Goal: Find contact information: Find contact information

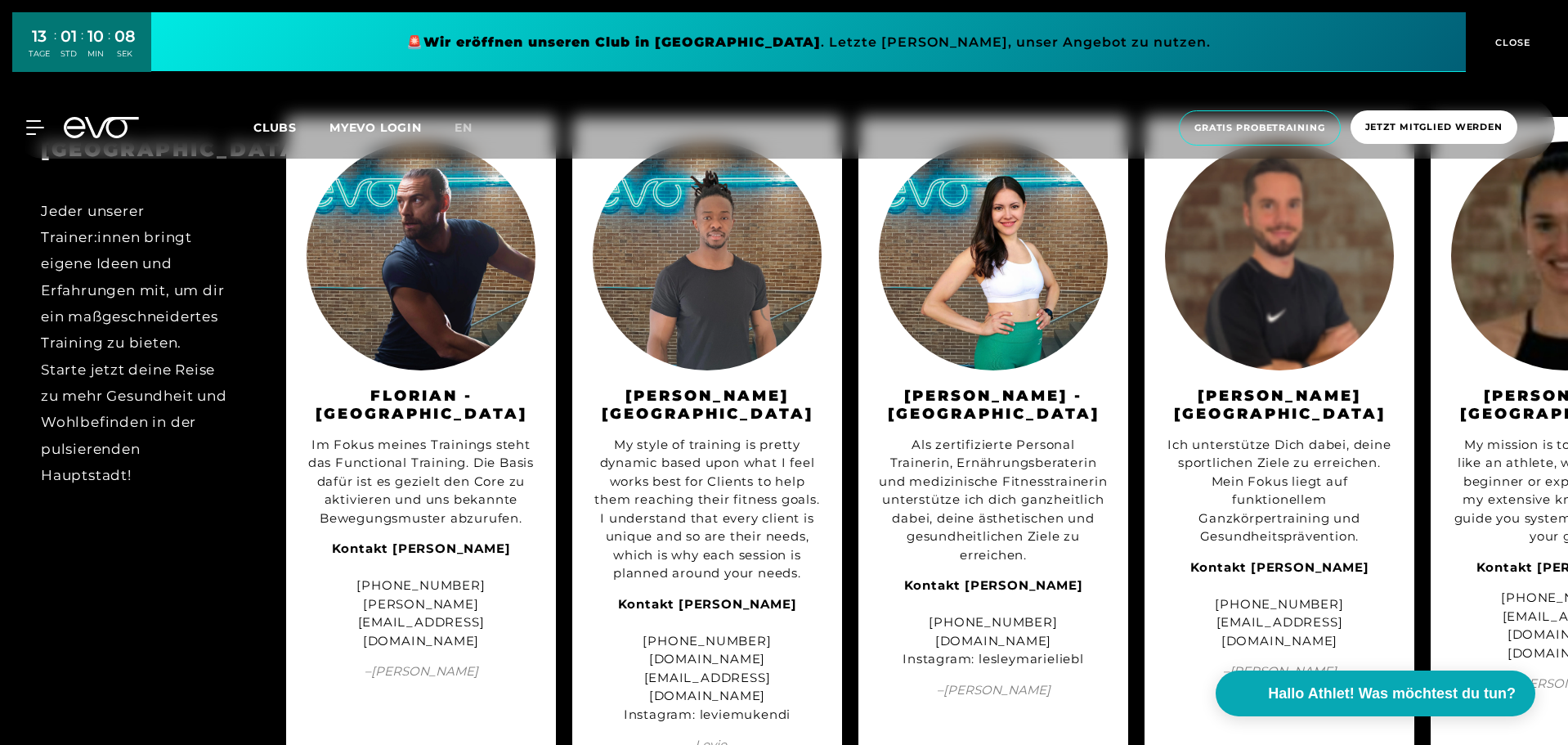
scroll to position [0, 1008]
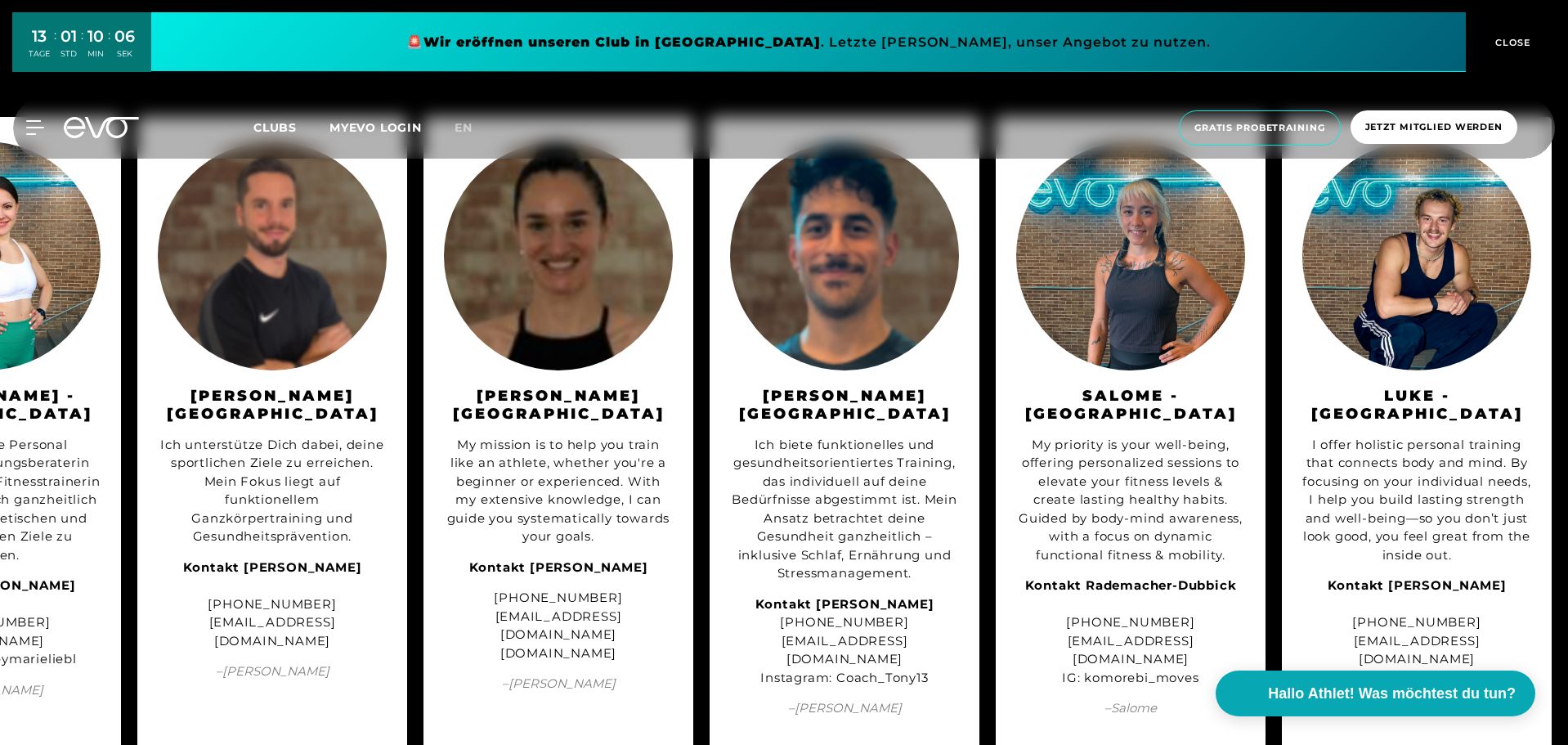
click at [565, 674] on span "– [PERSON_NAME]" at bounding box center [558, 684] width 229 height 19
click at [551, 623] on div "[PHONE_NUMBER] [EMAIL_ADDRESS][DOMAIN_NAME] [DOMAIN_NAME]" at bounding box center [558, 624] width 229 height 73
click at [559, 615] on div "[PHONE_NUMBER] [EMAIL_ADDRESS][DOMAIN_NAME] [DOMAIN_NAME]" at bounding box center [558, 624] width 229 height 73
click at [856, 647] on div "Kontakt [PERSON_NAME] [PHONE_NUMBER] [EMAIL_ADDRESS][DOMAIN_NAME] Instagram: Co…" at bounding box center [844, 641] width 229 height 93
click at [811, 668] on div "Kontakt [PERSON_NAME] [PHONE_NUMBER] [EMAIL_ADDRESS][DOMAIN_NAME] Instagram: Co…" at bounding box center [844, 641] width 229 height 93
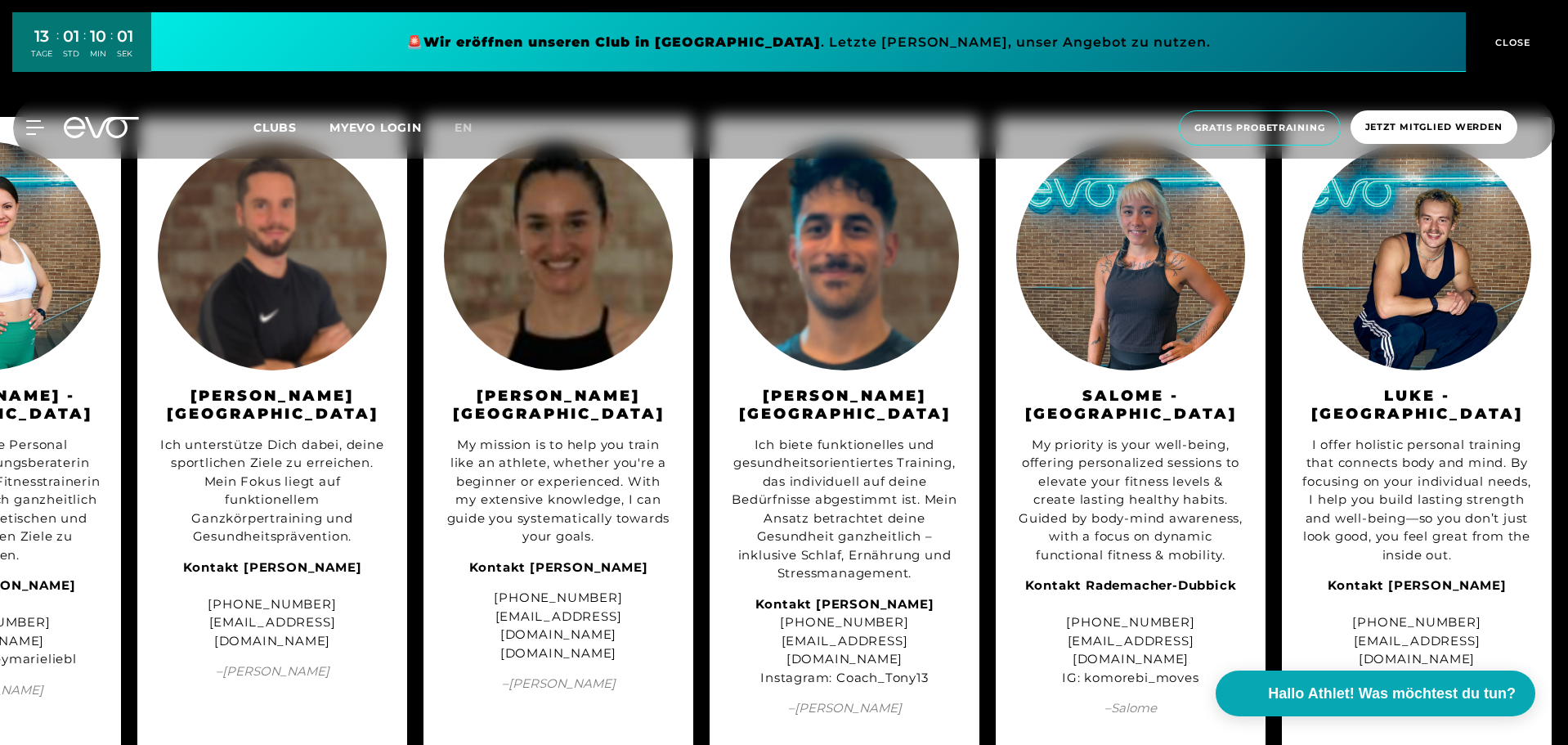
click at [853, 649] on div "Kontakt [PERSON_NAME] [PHONE_NUMBER] [EMAIL_ADDRESS][DOMAIN_NAME] Instagram: Co…" at bounding box center [844, 641] width 229 height 93
click at [632, 559] on div "Kontakt [PERSON_NAME]" at bounding box center [558, 568] width 229 height 19
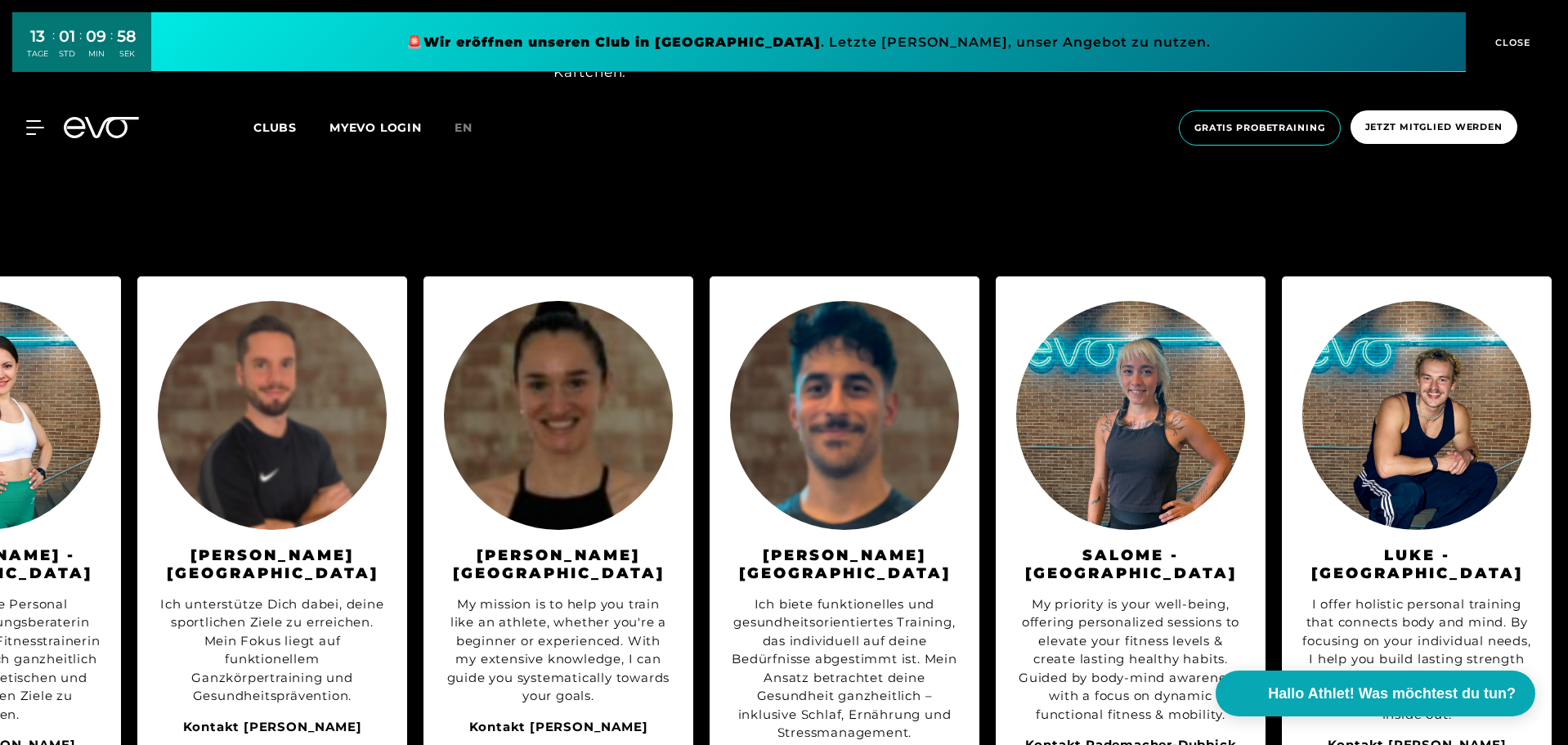
scroll to position [1635, 0]
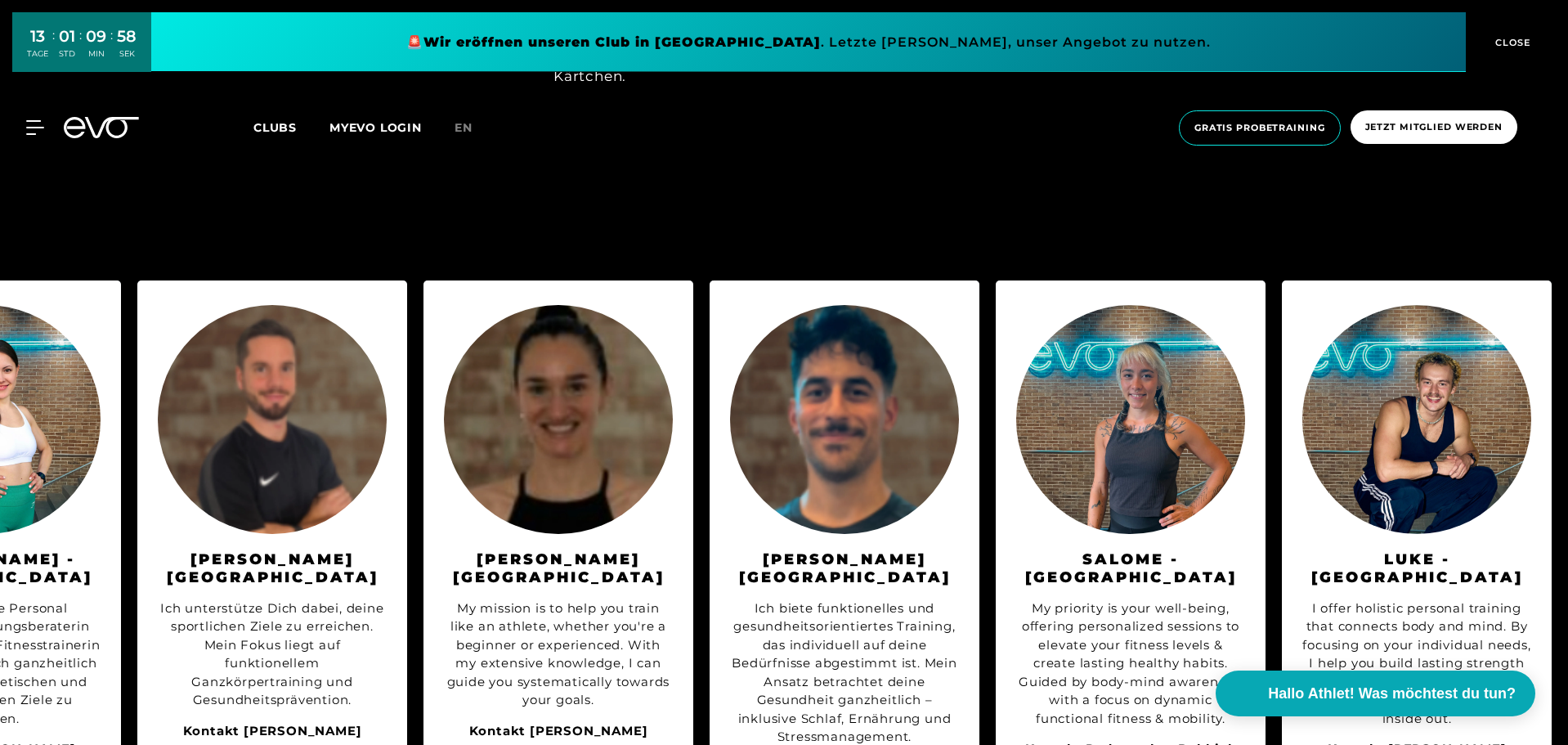
click at [565, 408] on img at bounding box center [558, 419] width 229 height 229
click at [554, 535] on div "[PERSON_NAME] My mission is to help you train like an athlete, whether you're a…" at bounding box center [558, 581] width 229 height 552
click at [548, 554] on h3 "[PERSON_NAME][GEOGRAPHIC_DATA]" at bounding box center [558, 569] width 229 height 37
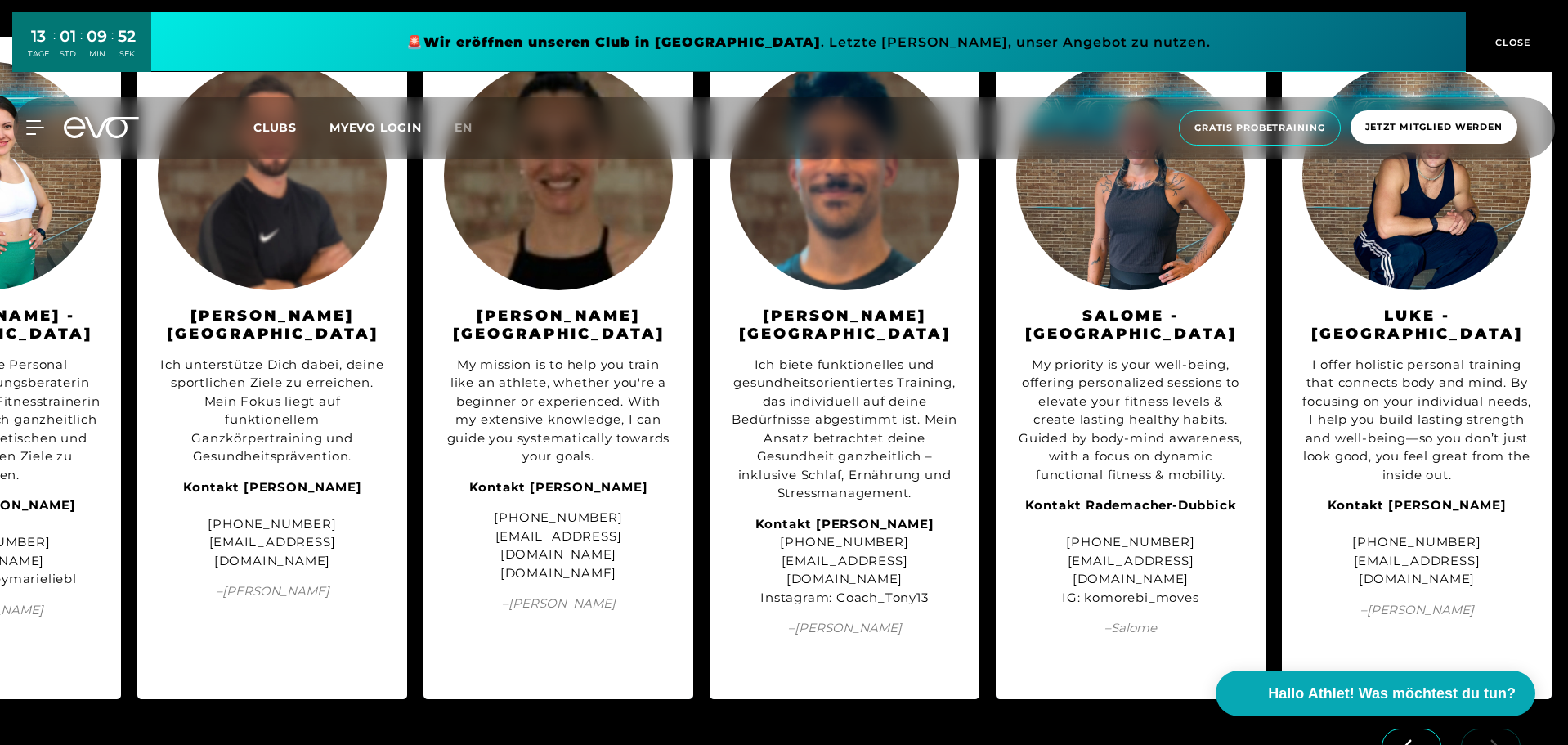
scroll to position [1881, 0]
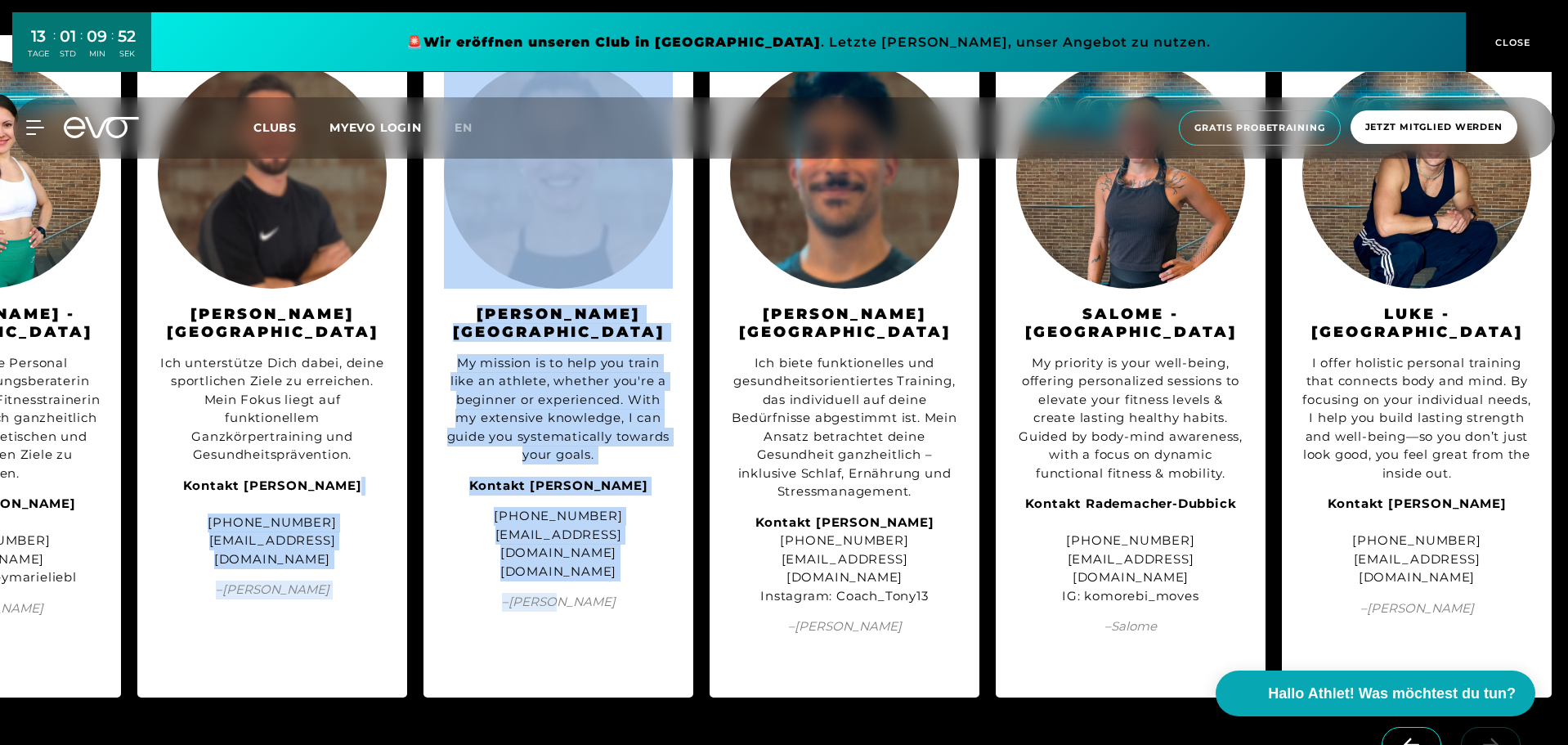
drag, startPoint x: 139, startPoint y: 495, endPoint x: 619, endPoint y: 577, distance: 487.0
click at [619, 577] on div "BERLIN Jeder unserer Trainer:innen bringt eigene Ideen und Erfahrungen mit, um …" at bounding box center [784, 366] width 1568 height 695
